Goal: Information Seeking & Learning: Find specific fact

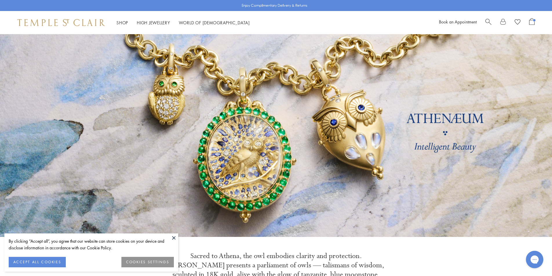
click at [176, 240] on button at bounding box center [174, 238] width 9 height 9
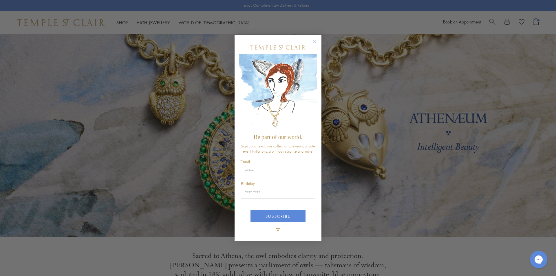
click at [313, 40] on circle "Close dialog" at bounding box center [315, 41] width 7 height 7
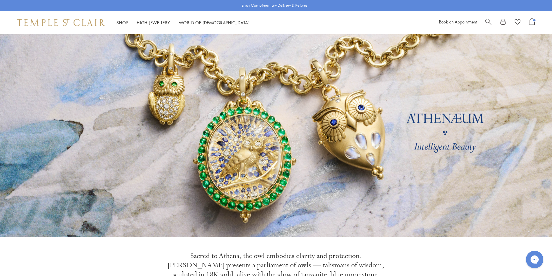
click at [489, 20] on span "Search" at bounding box center [488, 21] width 6 height 6
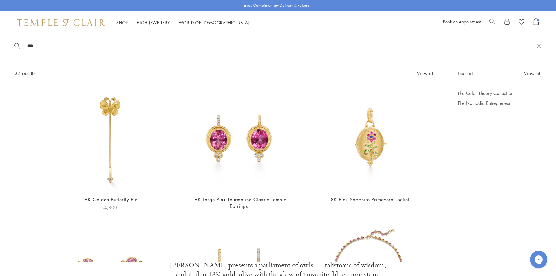
type input "***"
click at [126, 135] on img at bounding box center [109, 140] width 101 height 101
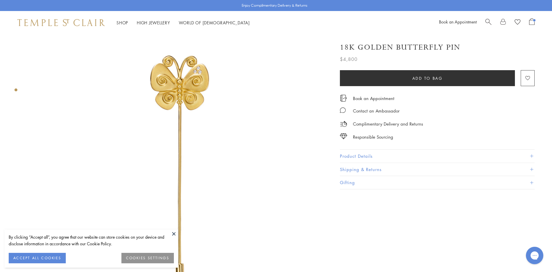
click at [353, 157] on button "Product Details" at bounding box center [437, 156] width 195 height 13
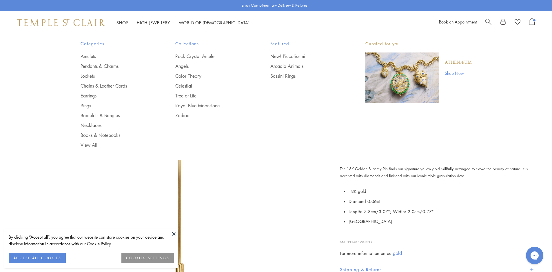
click at [120, 23] on link "Shop Shop" at bounding box center [123, 23] width 12 height 6
click at [92, 64] on link "Pendants & Charms" at bounding box center [117, 66] width 72 height 6
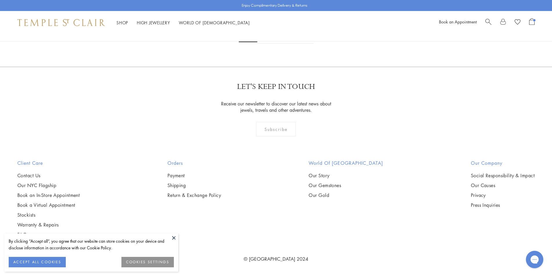
scroll to position [4778, 0]
click at [267, 43] on link "2" at bounding box center [266, 36] width 19 height 16
click at [296, 44] on link "3" at bounding box center [294, 36] width 19 height 16
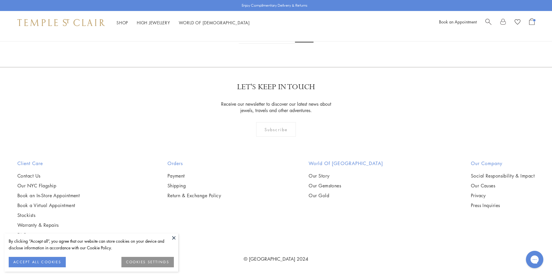
click at [0, 0] on img at bounding box center [0, 0] width 0 height 0
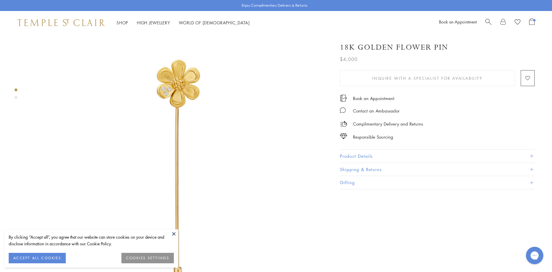
click at [386, 154] on button "Product Details" at bounding box center [437, 156] width 195 height 13
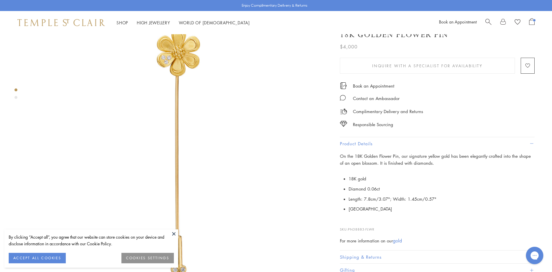
scroll to position [58, 0]
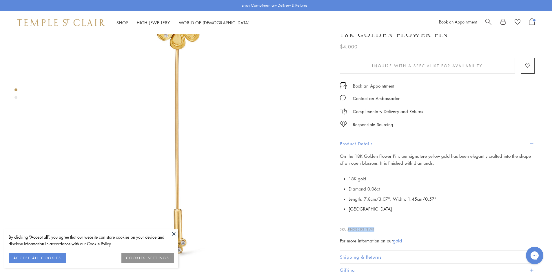
drag, startPoint x: 377, startPoint y: 229, endPoint x: 350, endPoint y: 228, distance: 27.2
click at [350, 228] on p "SKU: PN38883-FLWR" at bounding box center [437, 226] width 195 height 11
copy span "PN38883-FLWR"
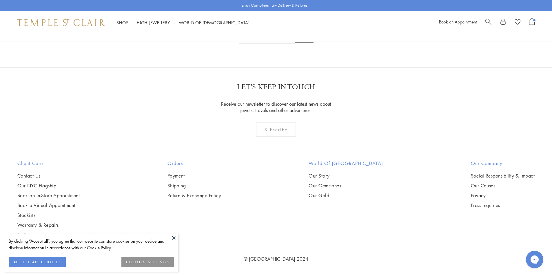
scroll to position [580, 0]
click at [0, 0] on img at bounding box center [0, 0] width 0 height 0
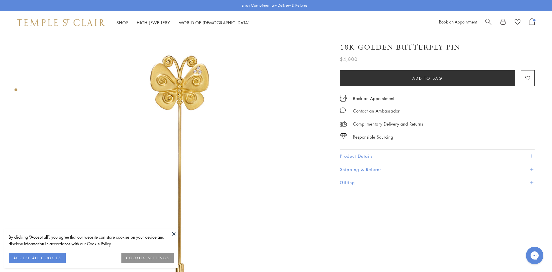
click at [383, 158] on button "Product Details" at bounding box center [437, 156] width 195 height 13
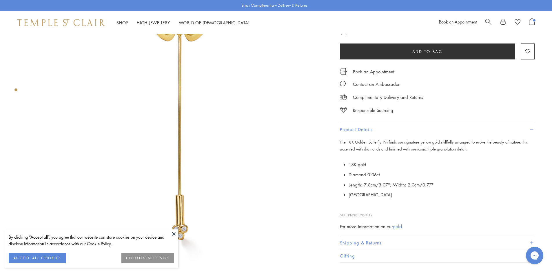
scroll to position [116, 0]
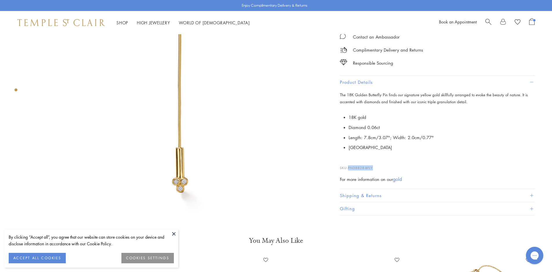
drag, startPoint x: 376, startPoint y: 167, endPoint x: 350, endPoint y: 168, distance: 25.8
click at [350, 168] on p "SKU: PN38828-BFLY" at bounding box center [437, 164] width 195 height 11
copy span "PN38828-BFLY"
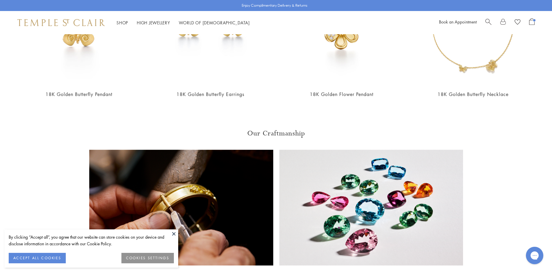
scroll to position [319, 0]
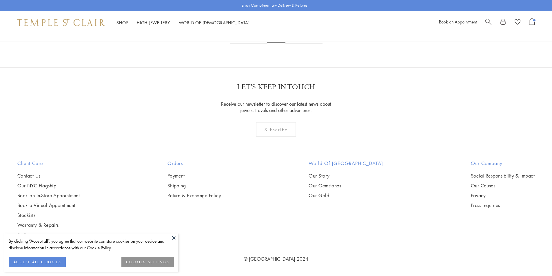
scroll to position [3873, 0]
click at [172, 238] on button at bounding box center [174, 238] width 9 height 9
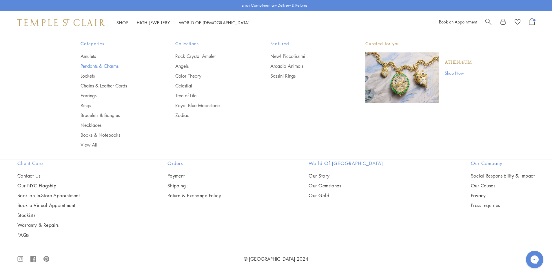
click at [99, 66] on link "Pendants & Charms" at bounding box center [117, 66] width 72 height 6
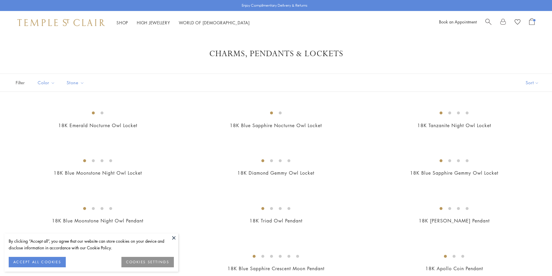
click at [490, 21] on span "Search" at bounding box center [488, 21] width 6 height 6
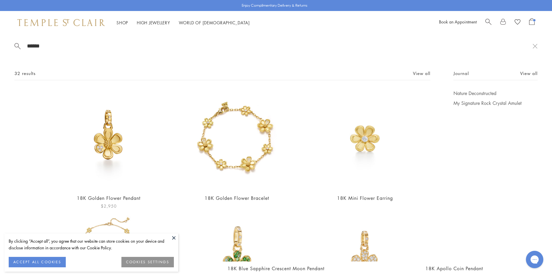
type input "******"
click at [127, 143] on img at bounding box center [108, 139] width 99 height 99
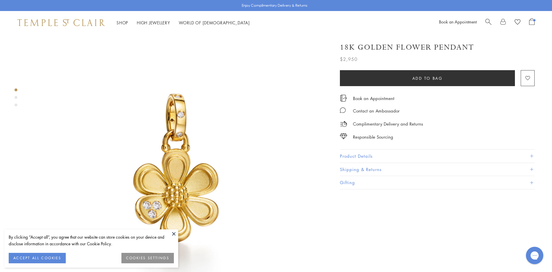
click at [390, 159] on button "Product Details" at bounding box center [437, 156] width 195 height 13
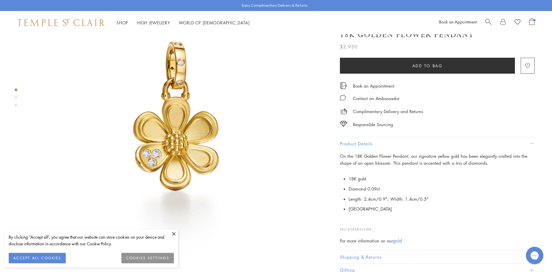
scroll to position [87, 0]
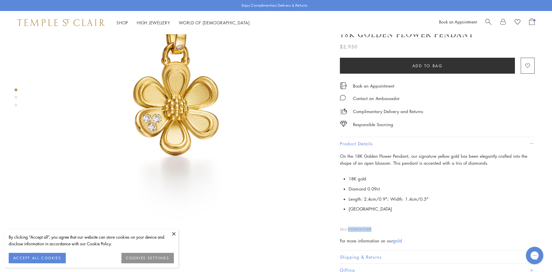
drag, startPoint x: 378, startPoint y: 228, endPoint x: 349, endPoint y: 229, distance: 29.3
click at [349, 229] on p "SKU: P38883-FLWR" at bounding box center [437, 226] width 195 height 11
copy span "P38883-FLWR"
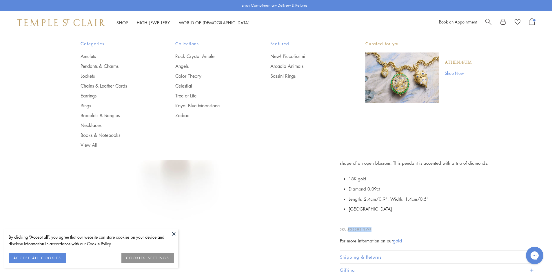
click at [122, 24] on link "Shop Shop" at bounding box center [123, 23] width 12 height 6
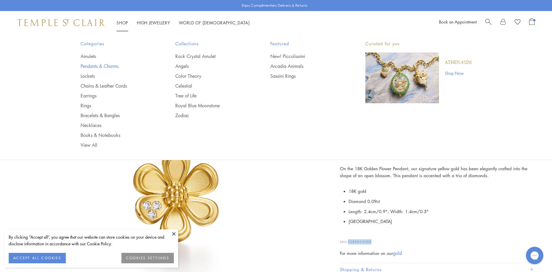
click at [93, 65] on link "Pendants & Charms" at bounding box center [117, 66] width 72 height 6
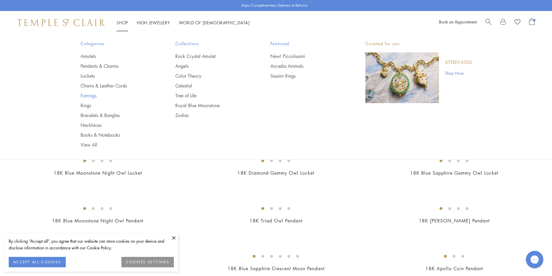
click at [83, 97] on link "Earrings" at bounding box center [117, 95] width 72 height 6
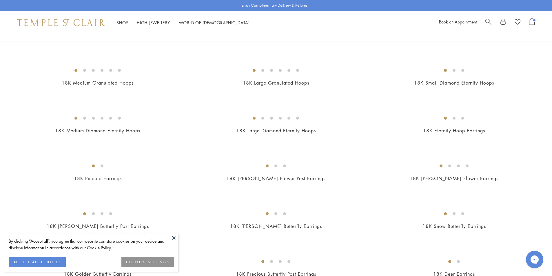
scroll to position [522, 0]
